Goal: Find specific page/section: Find specific page/section

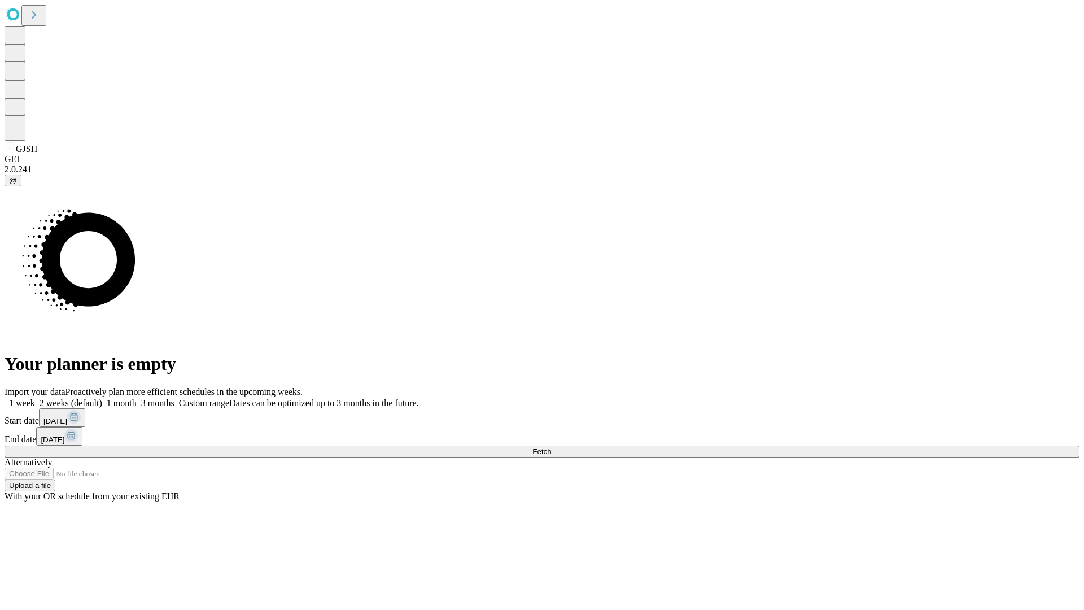
click at [551, 447] on span "Fetch" at bounding box center [542, 451] width 19 height 8
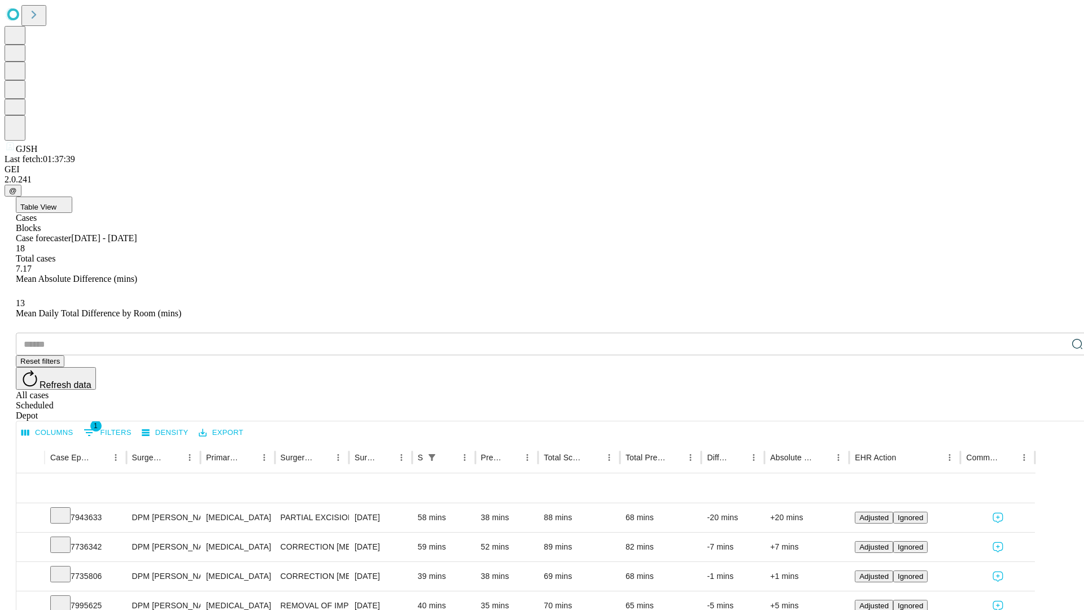
scroll to position [37, 0]
click at [66, 509] on icon at bounding box center [60, 514] width 11 height 11
